Goal: Information Seeking & Learning: Find specific fact

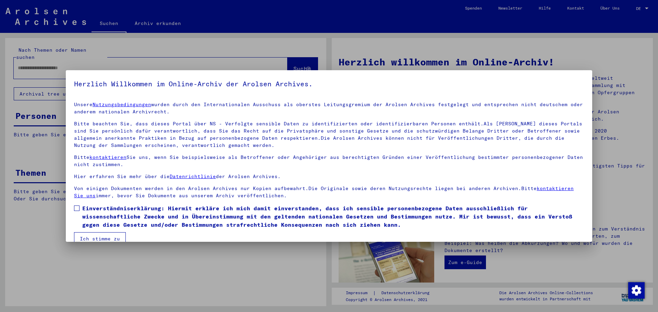
click at [75, 211] on span at bounding box center [76, 208] width 5 height 5
click at [106, 233] on button "Ich stimme zu" at bounding box center [100, 238] width 52 height 13
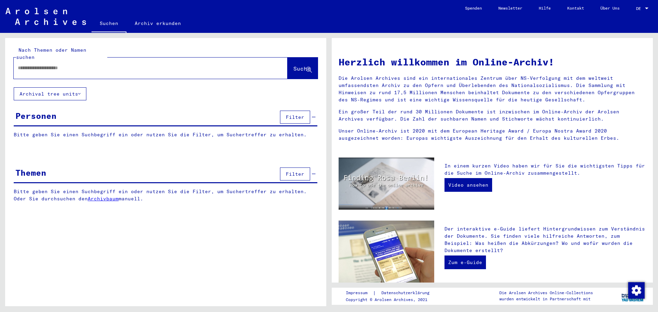
click at [88, 70] on div at bounding box center [151, 68] width 274 height 21
click at [47, 64] on input "text" at bounding box center [142, 67] width 249 height 7
click at [294, 115] on button "Filter" at bounding box center [295, 117] width 30 height 13
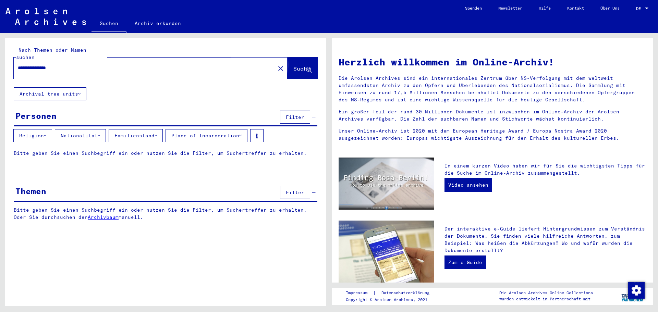
click at [288, 66] on button "Suche" at bounding box center [303, 68] width 30 height 21
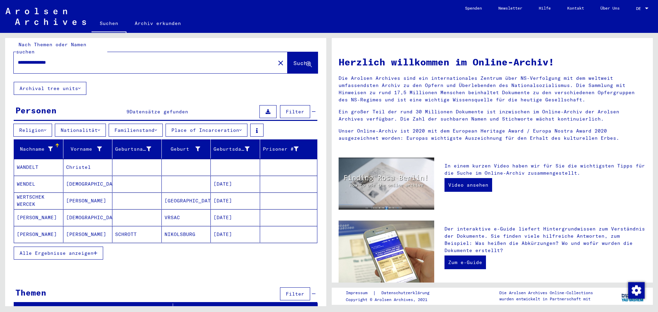
scroll to position [8, 0]
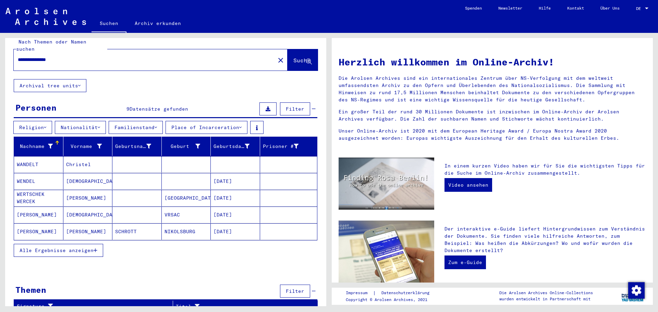
click at [32, 177] on mat-cell "WENDEL" at bounding box center [38, 181] width 49 height 16
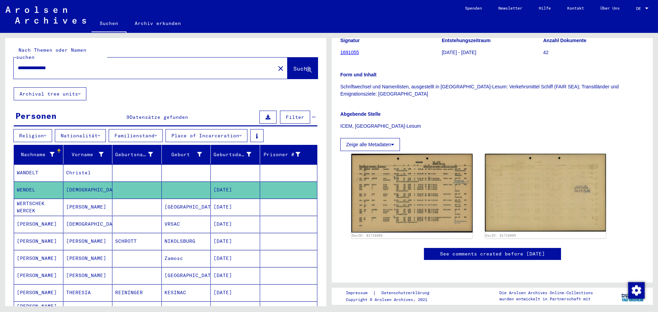
drag, startPoint x: 79, startPoint y: 62, endPoint x: 15, endPoint y: 60, distance: 64.5
click at [15, 60] on div "**********" at bounding box center [142, 67] width 257 height 15
type input "**********"
click at [294, 65] on span "Suche" at bounding box center [301, 68] width 17 height 7
